Goal: Navigation & Orientation: Find specific page/section

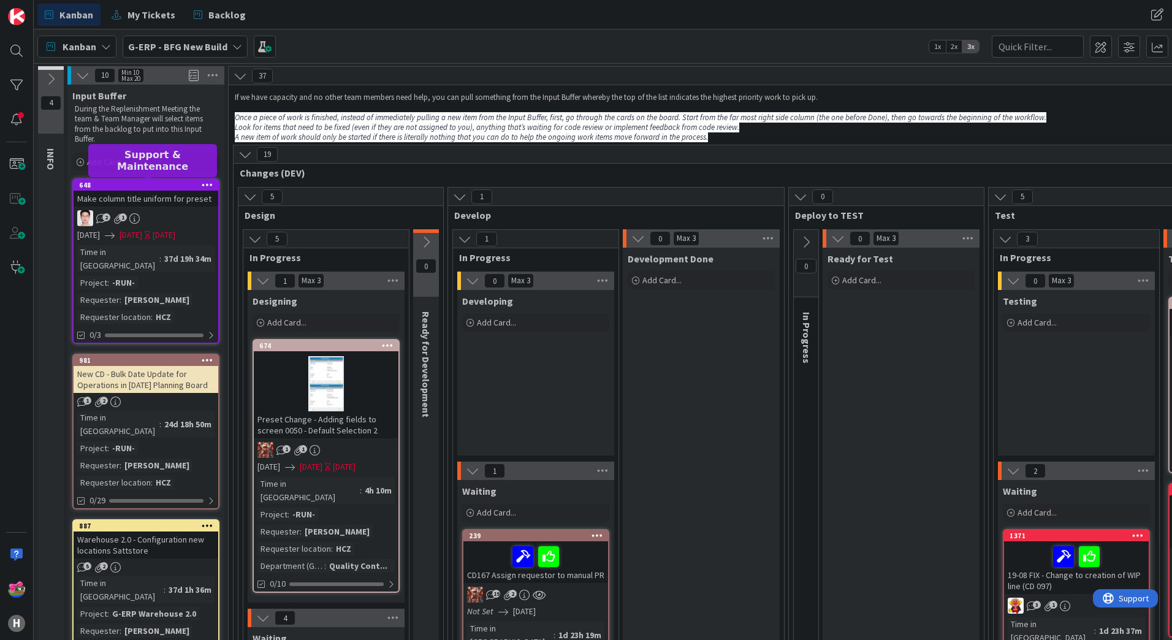
click at [134, 185] on div "648" at bounding box center [148, 185] width 139 height 9
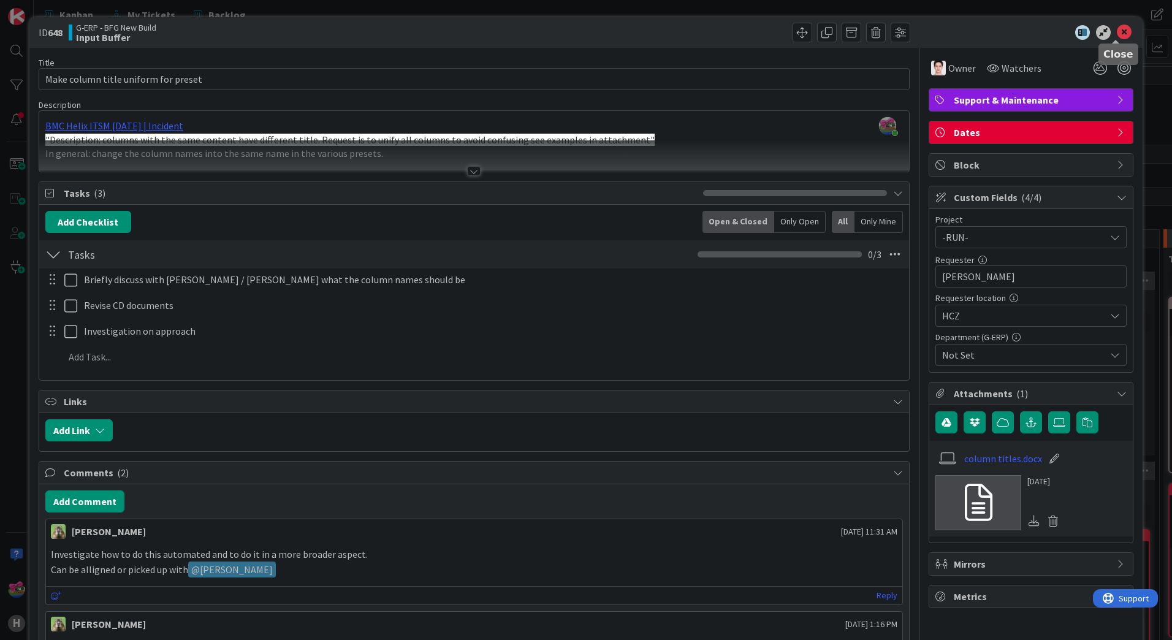
click at [1117, 34] on icon at bounding box center [1124, 32] width 15 height 15
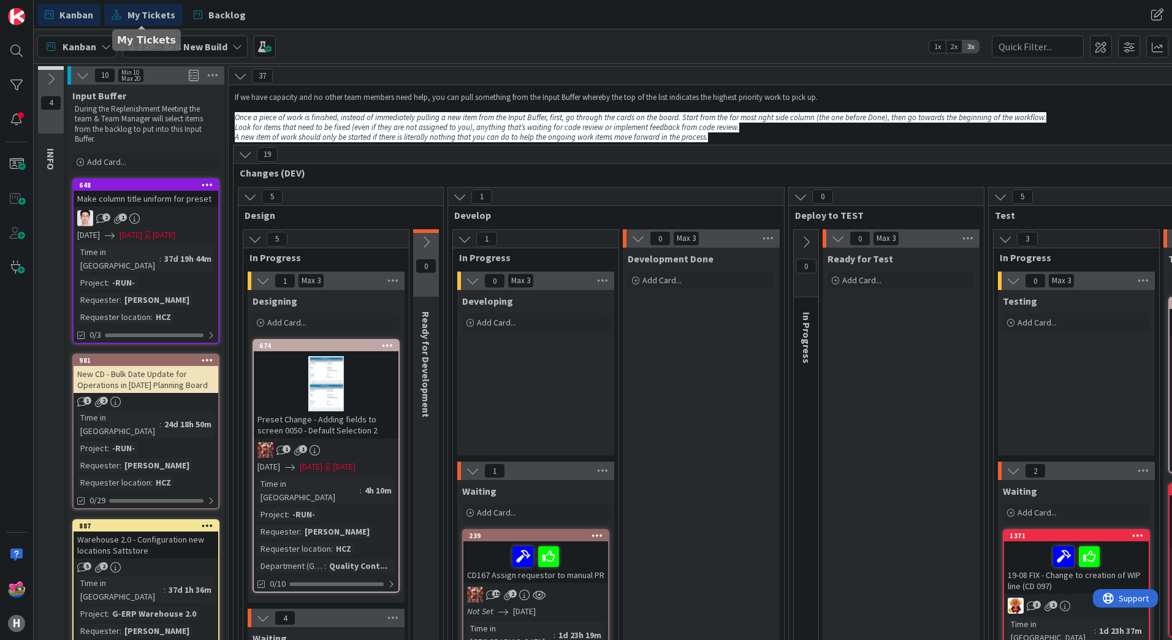
click at [153, 20] on span "My Tickets" at bounding box center [151, 14] width 48 height 15
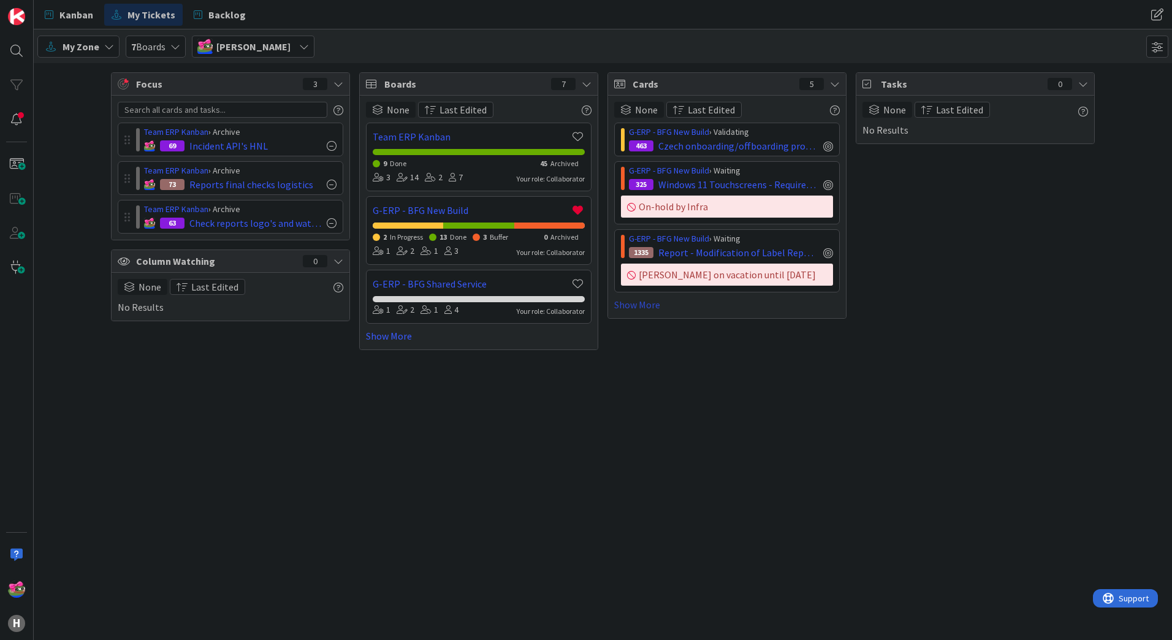
click at [634, 302] on link "Show More" at bounding box center [727, 304] width 226 height 15
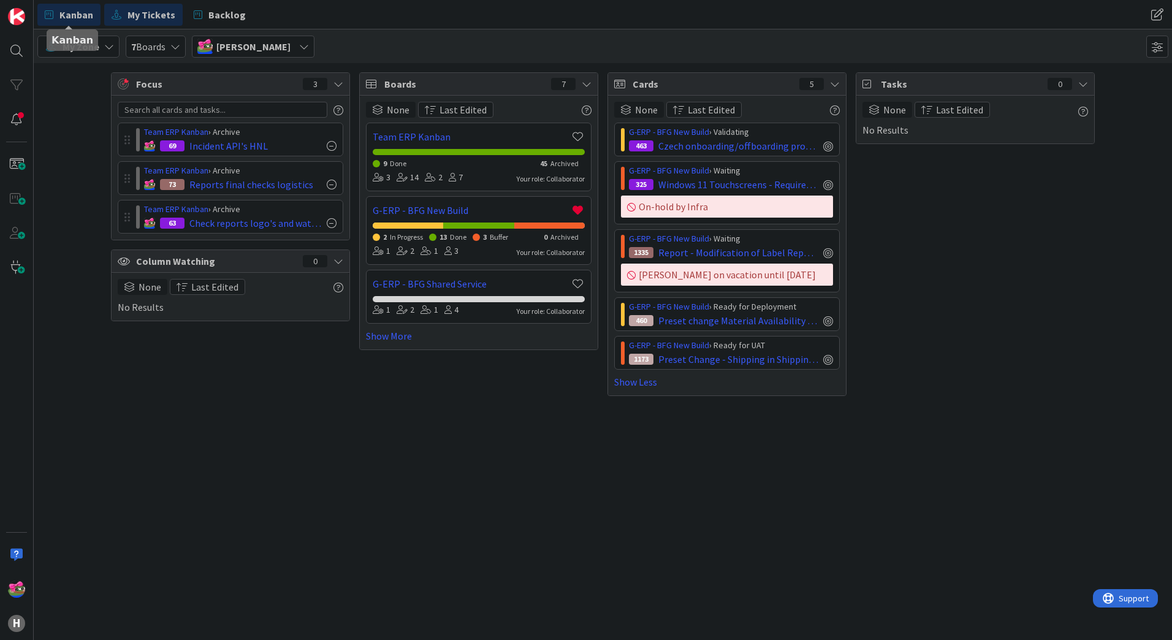
click at [77, 18] on span "Kanban" at bounding box center [76, 14] width 34 height 15
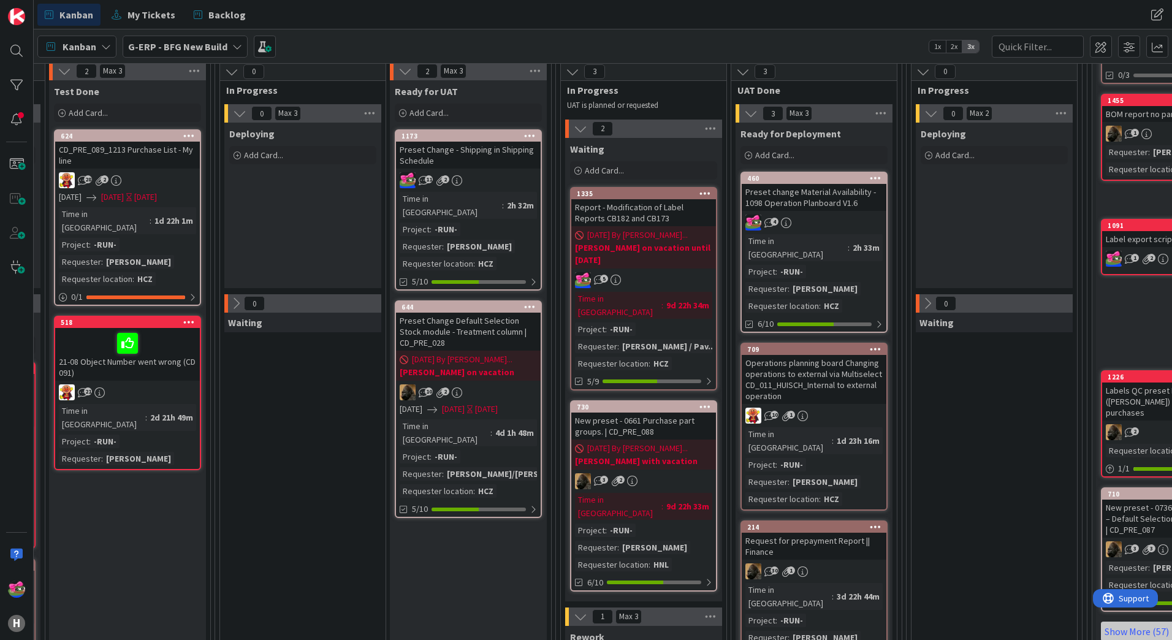
scroll to position [368, 1114]
